Goal: Find specific page/section: Find specific page/section

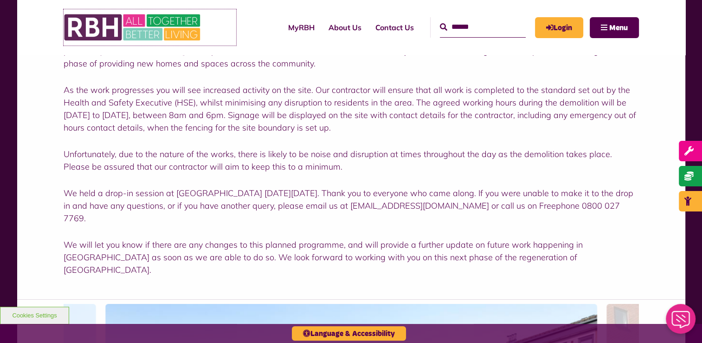
click at [165, 33] on img at bounding box center [133, 27] width 139 height 36
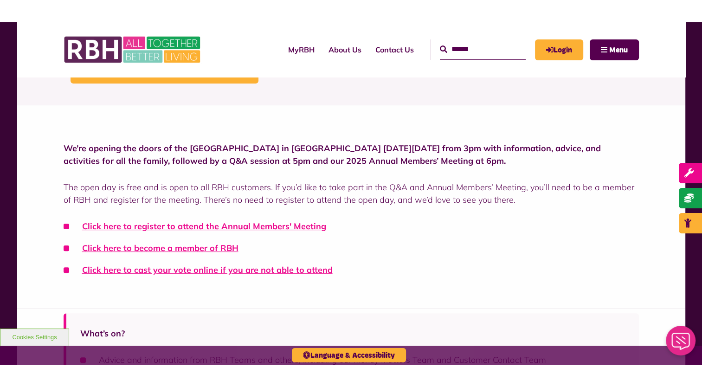
scroll to position [214, 0]
